Goal: Information Seeking & Learning: Learn about a topic

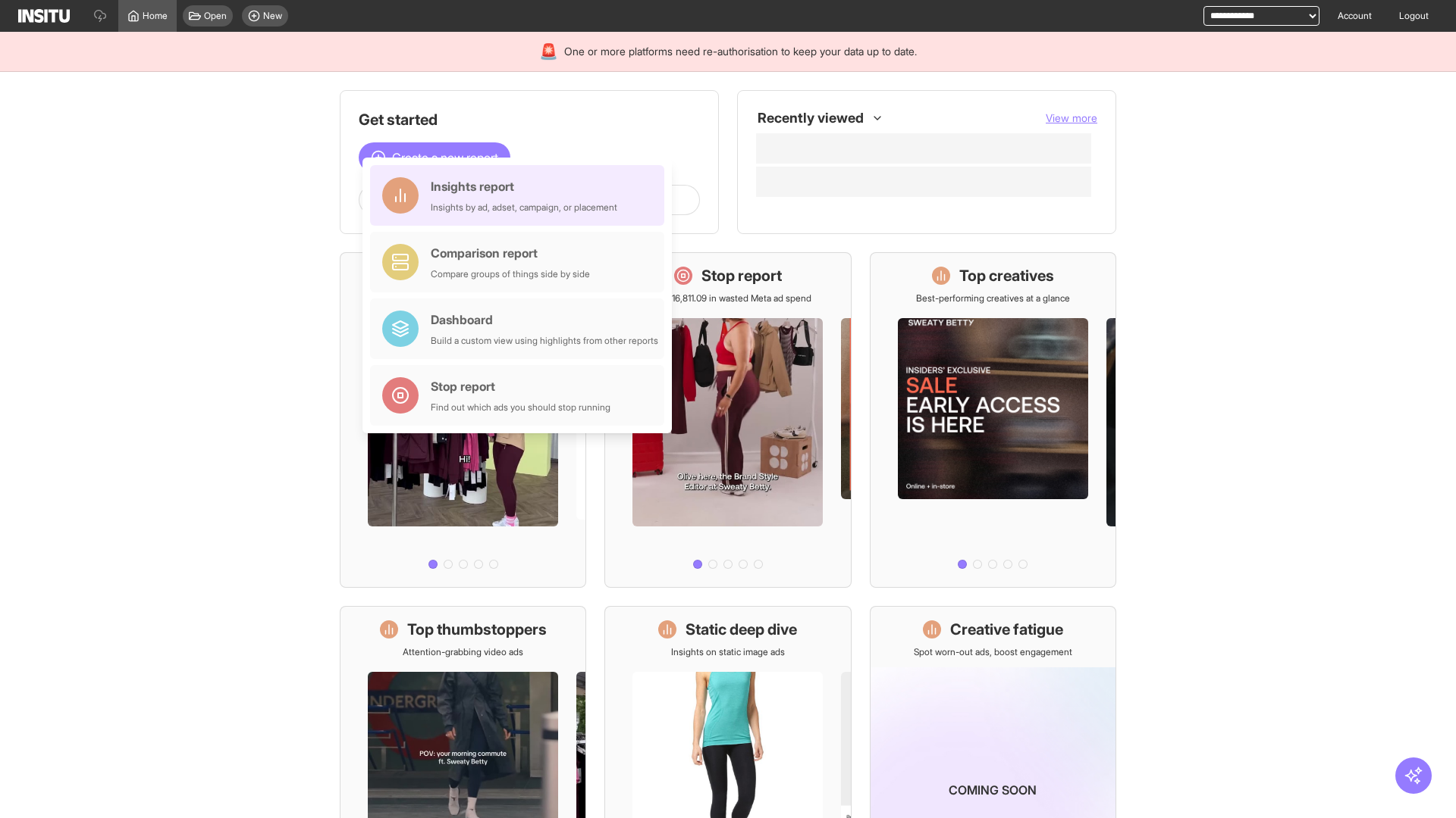
click at [521, 196] on div "Insights report Insights by ad, adset, campaign, or placement" at bounding box center [523, 195] width 186 height 36
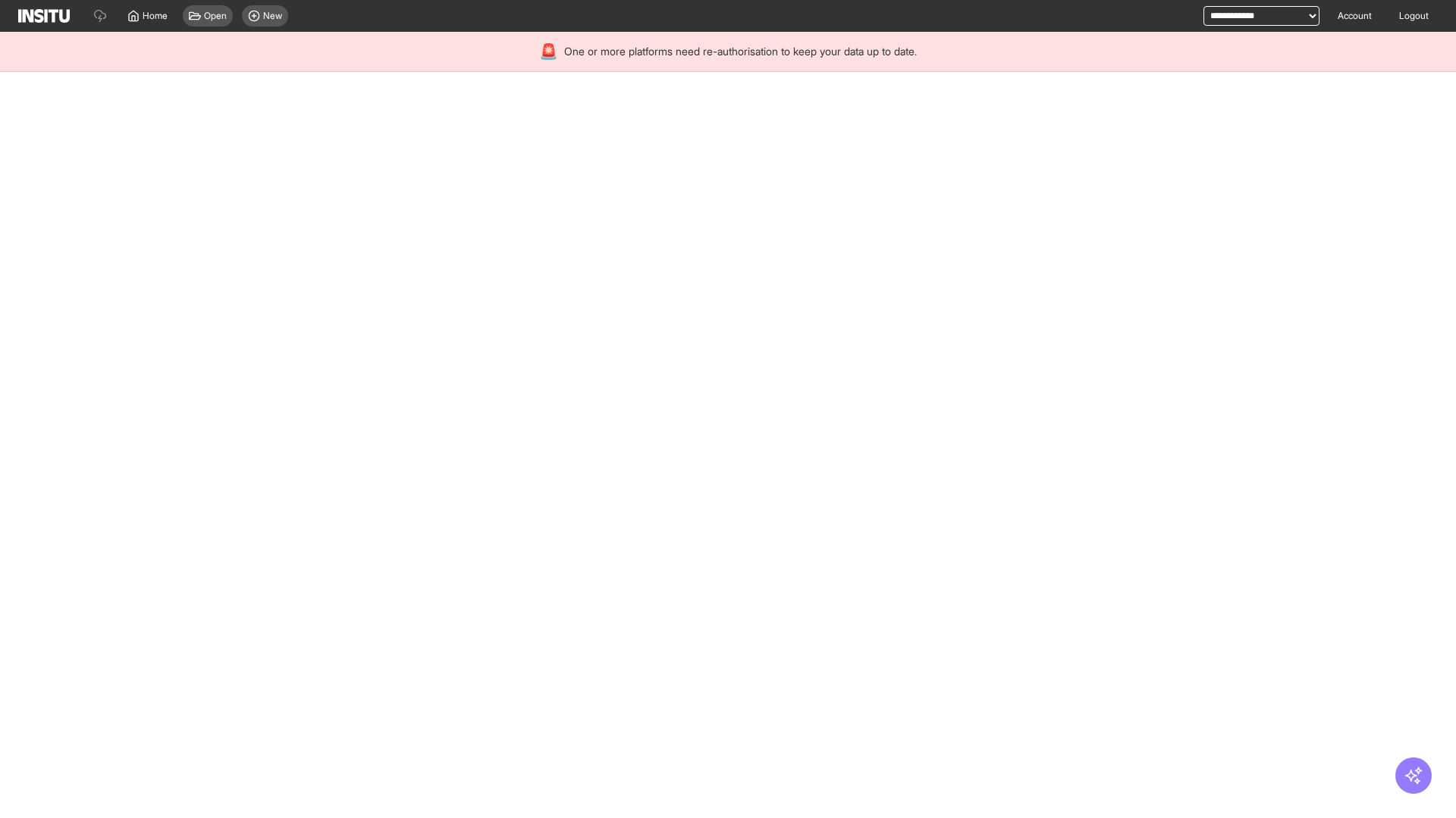
select select "**"
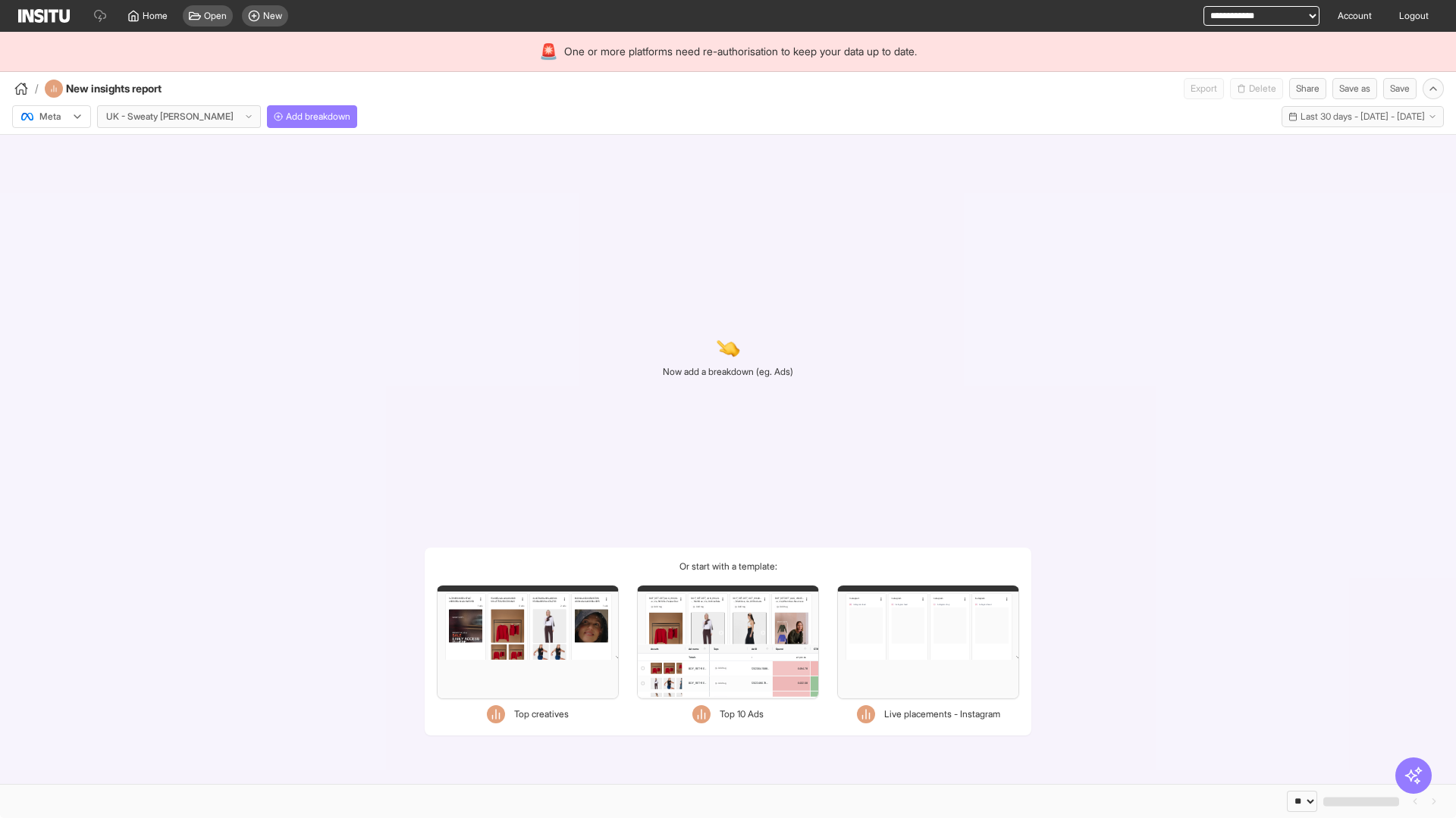
click at [52, 117] on div at bounding box center [40, 116] width 42 height 15
